Goal: Task Accomplishment & Management: Use online tool/utility

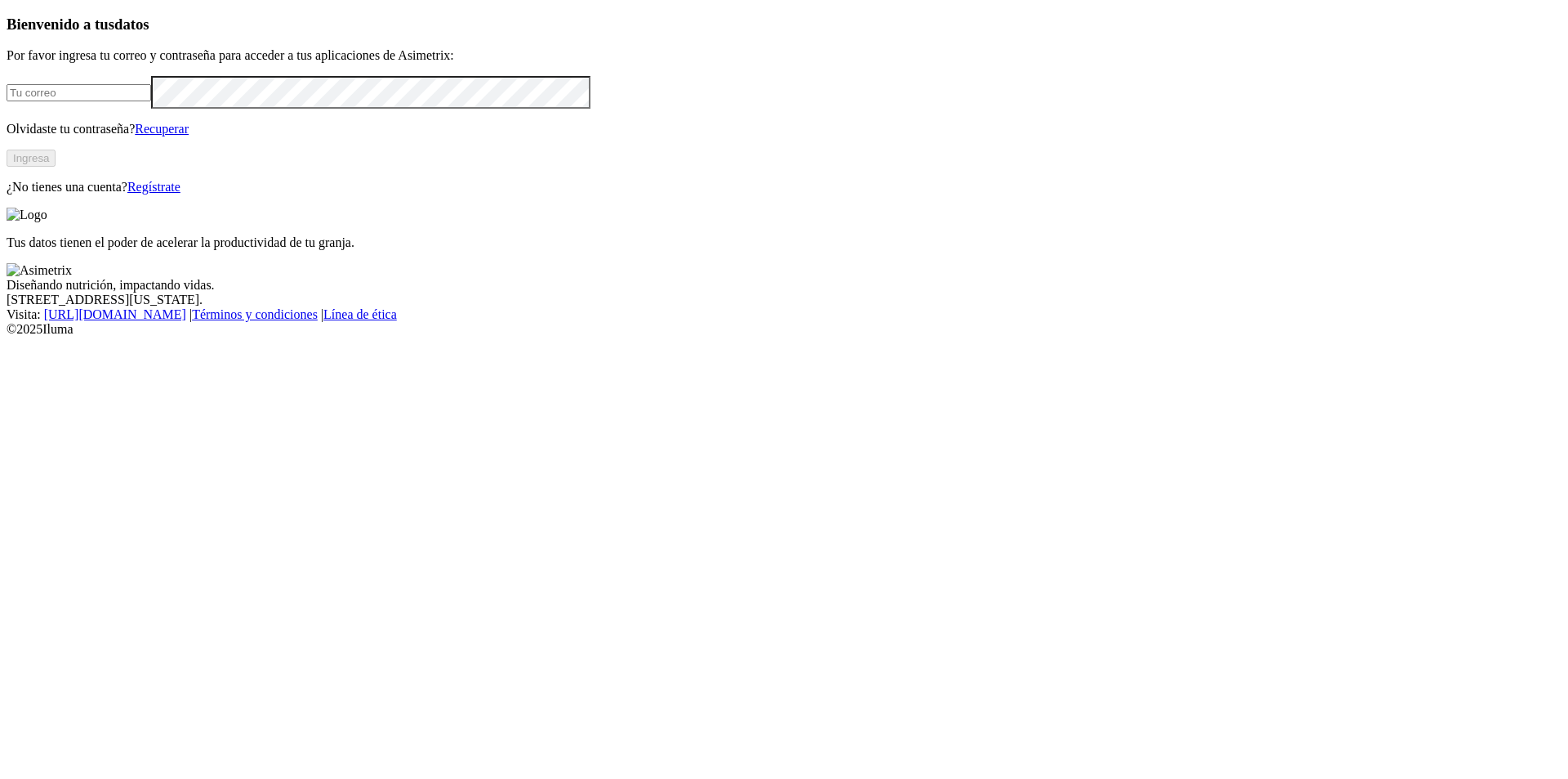
type input "[PERSON_NAME][EMAIL_ADDRESS][PERSON_NAME][DOMAIN_NAME]"
click at [55, 167] on button "Ingresa" at bounding box center [31, 158] width 49 height 17
type input "[PERSON_NAME][EMAIL_ADDRESS][PERSON_NAME][DOMAIN_NAME]"
click at [55, 167] on button "Ingresa" at bounding box center [31, 158] width 49 height 17
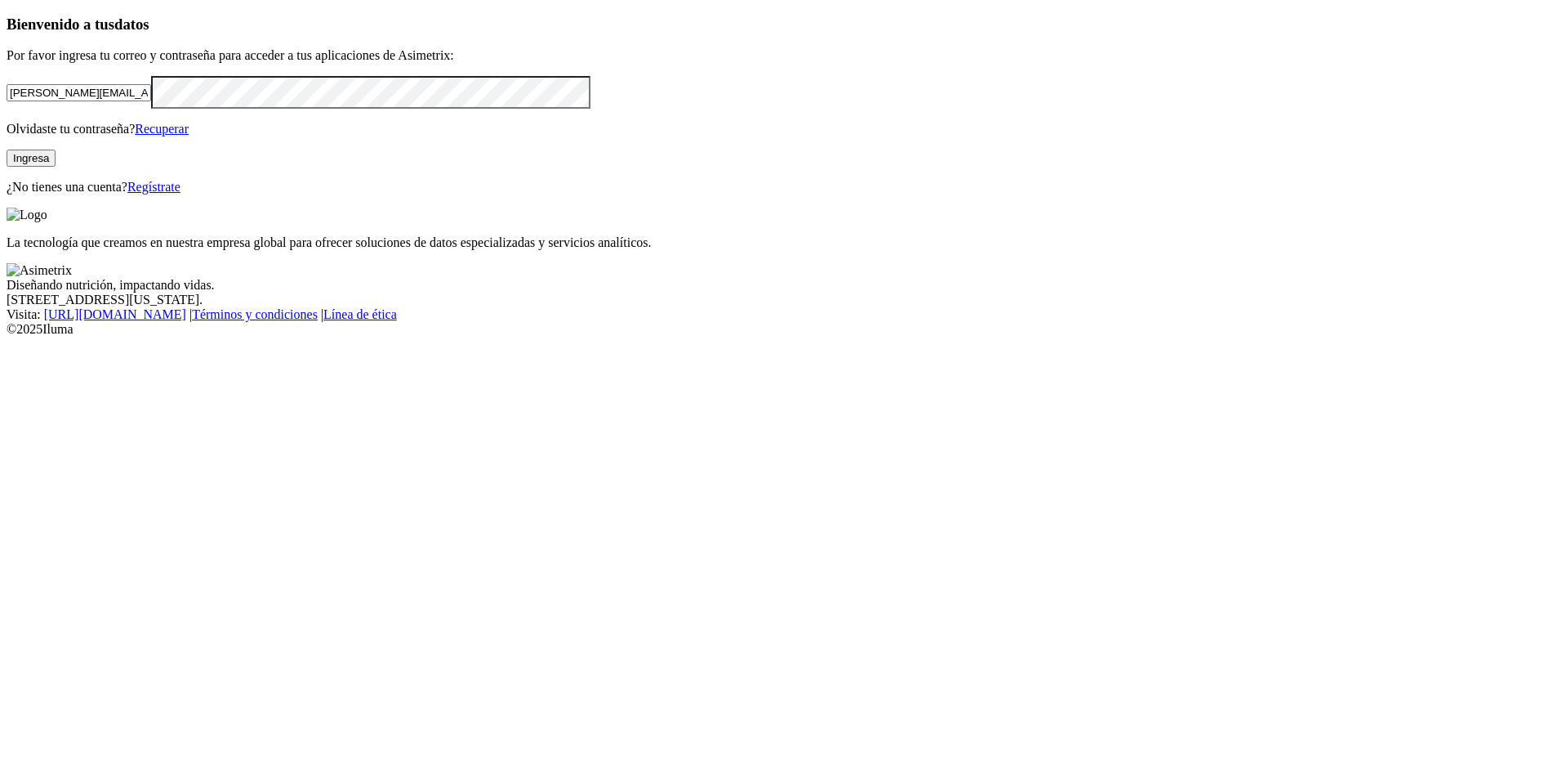
click at [55, 167] on button "Ingresa" at bounding box center [31, 158] width 49 height 17
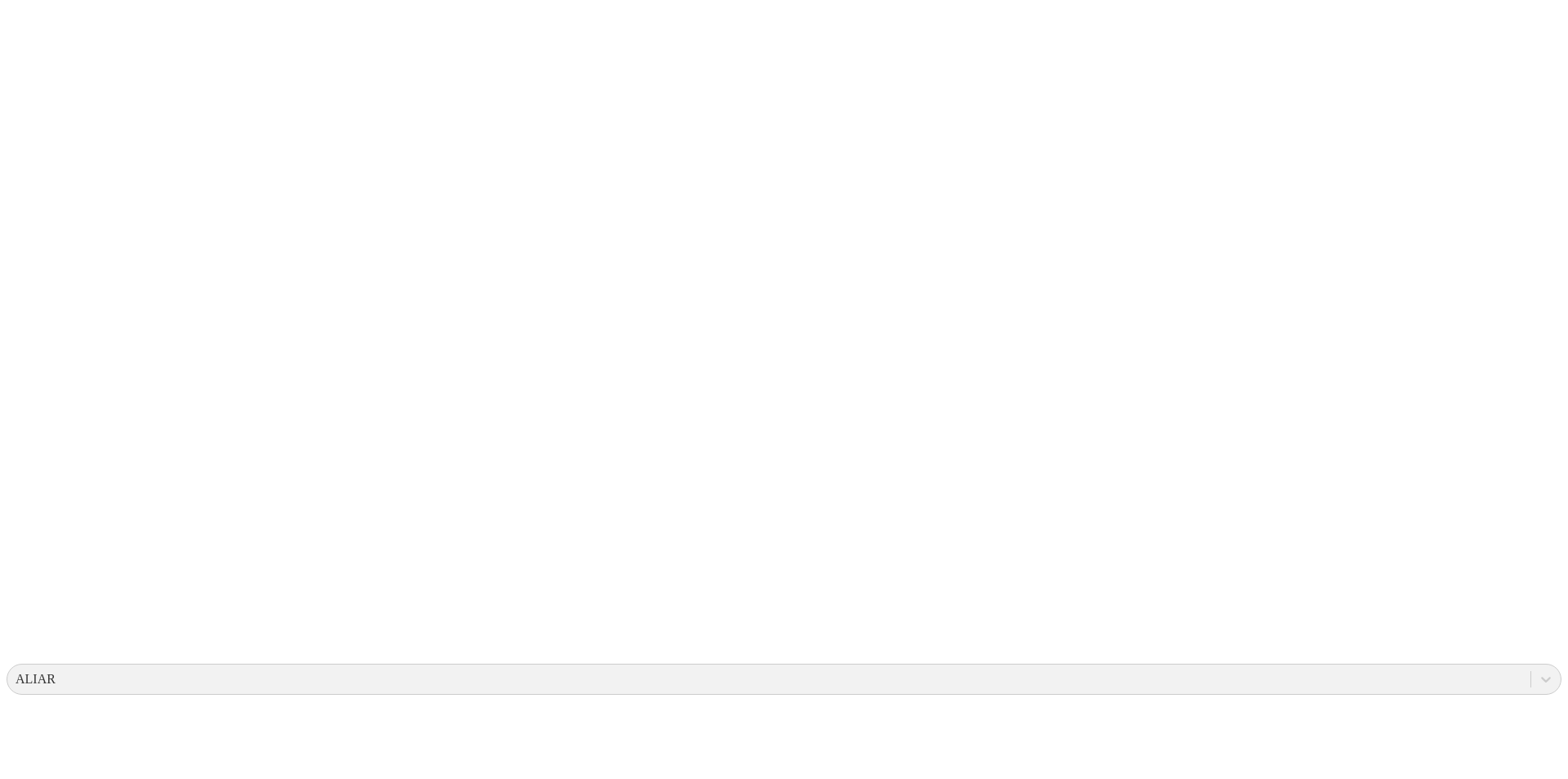
click at [498, 556] on div at bounding box center [790, 390] width 1568 height 779
